Goal: Entertainment & Leisure: Consume media (video, audio)

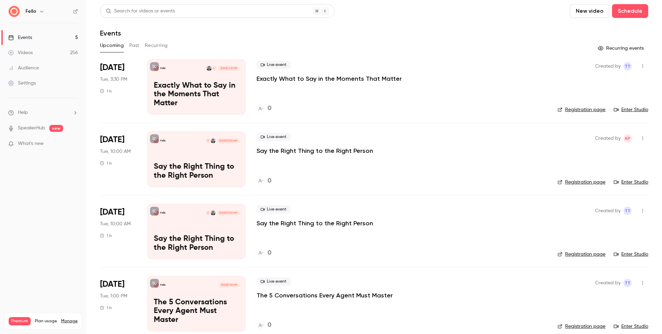
drag, startPoint x: 51, startPoint y: 52, endPoint x: 54, endPoint y: 52, distance: 3.5
click at [51, 52] on link "Videos 256" at bounding box center [43, 52] width 86 height 15
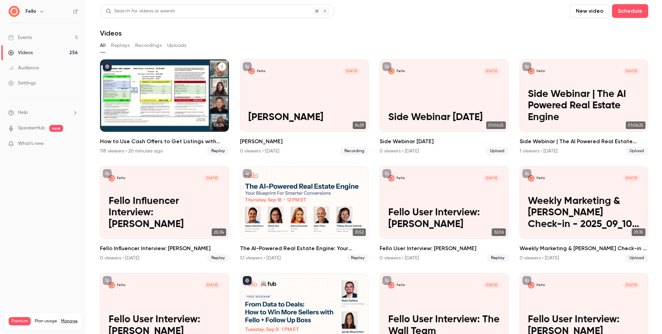
click at [142, 140] on h2 "How to Use Cash Offers to Get Listings with [PERSON_NAME] and Cash CPO" at bounding box center [164, 141] width 129 height 8
